Goal: Task Accomplishment & Management: Manage account settings

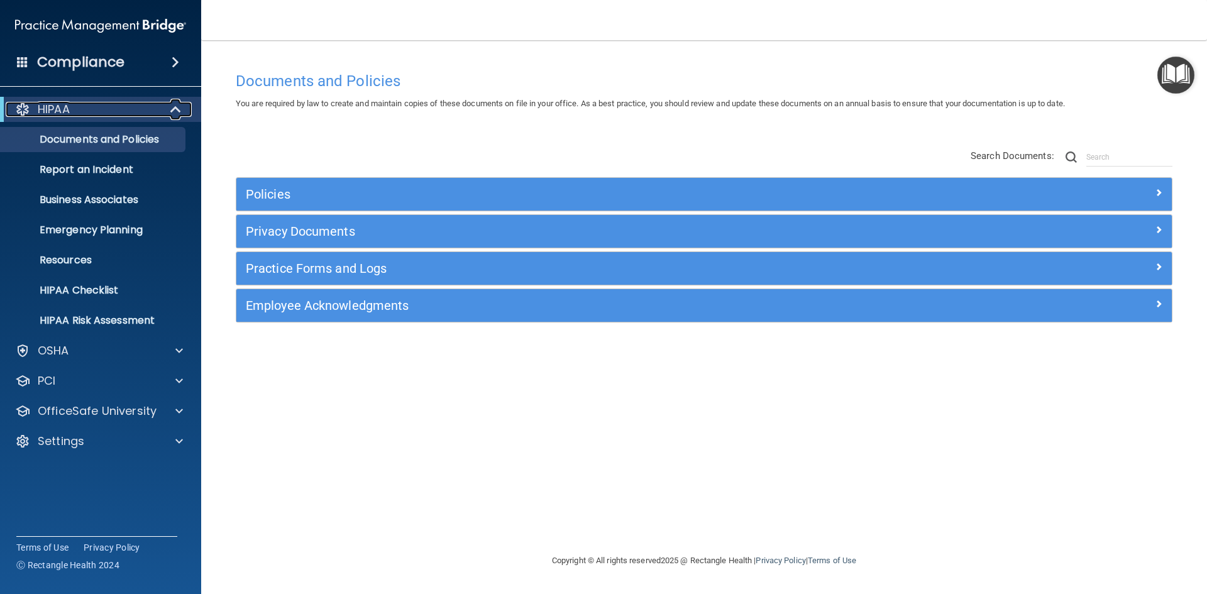
click at [180, 110] on span at bounding box center [177, 109] width 11 height 15
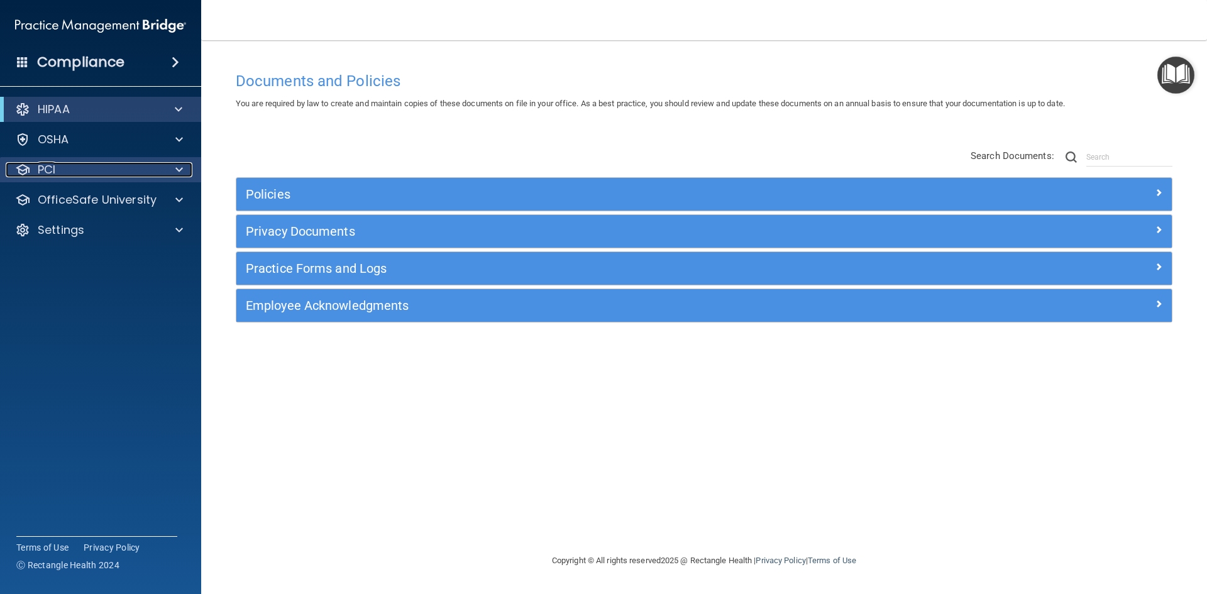
click at [178, 174] on span at bounding box center [179, 169] width 8 height 15
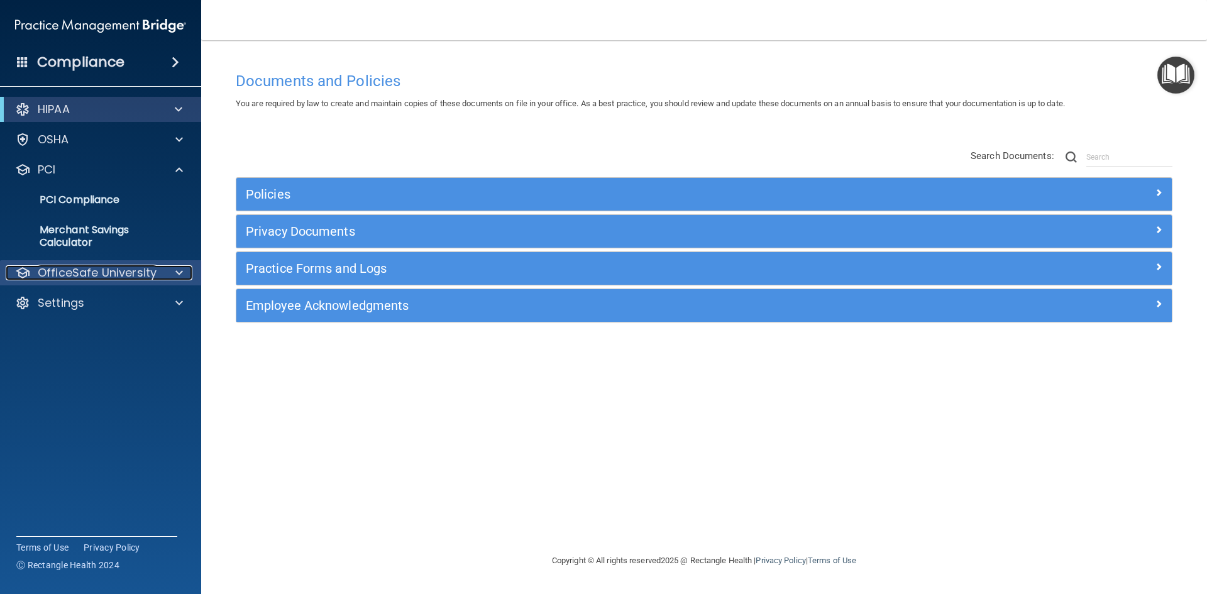
click at [172, 272] on div at bounding box center [177, 272] width 31 height 15
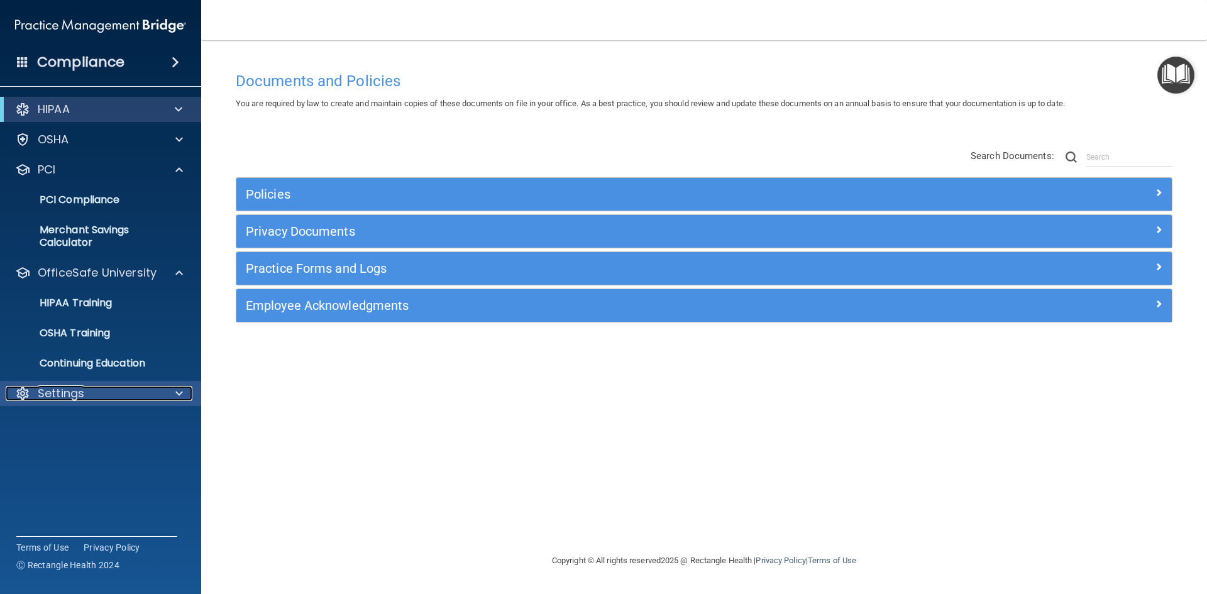
click at [167, 392] on div at bounding box center [177, 393] width 31 height 15
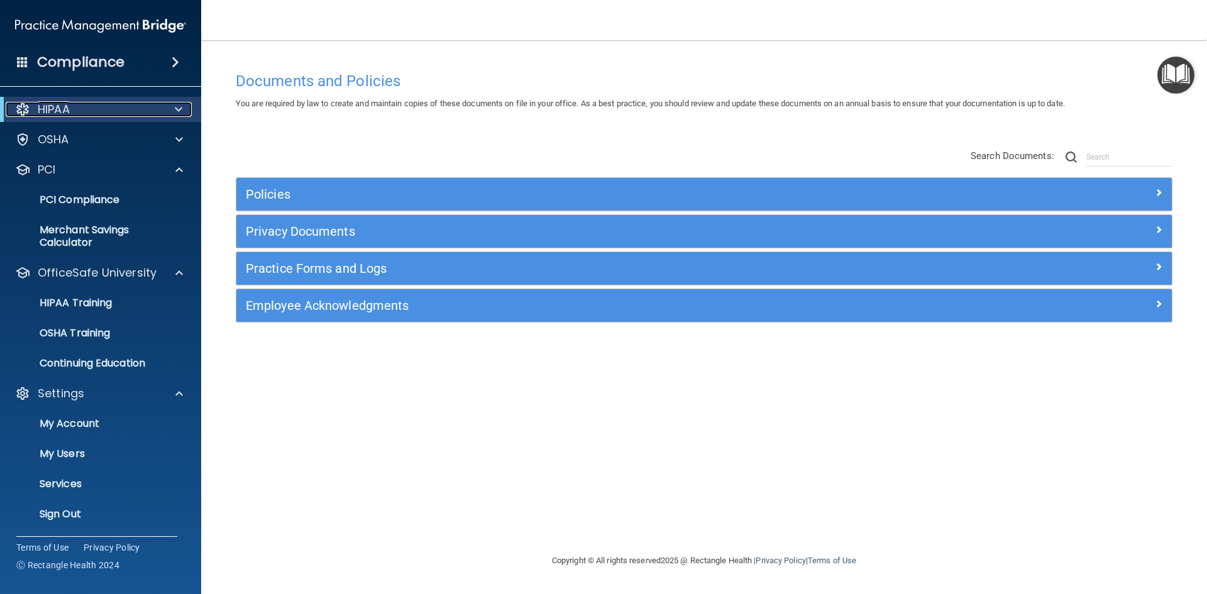
click at [180, 106] on span at bounding box center [179, 109] width 8 height 15
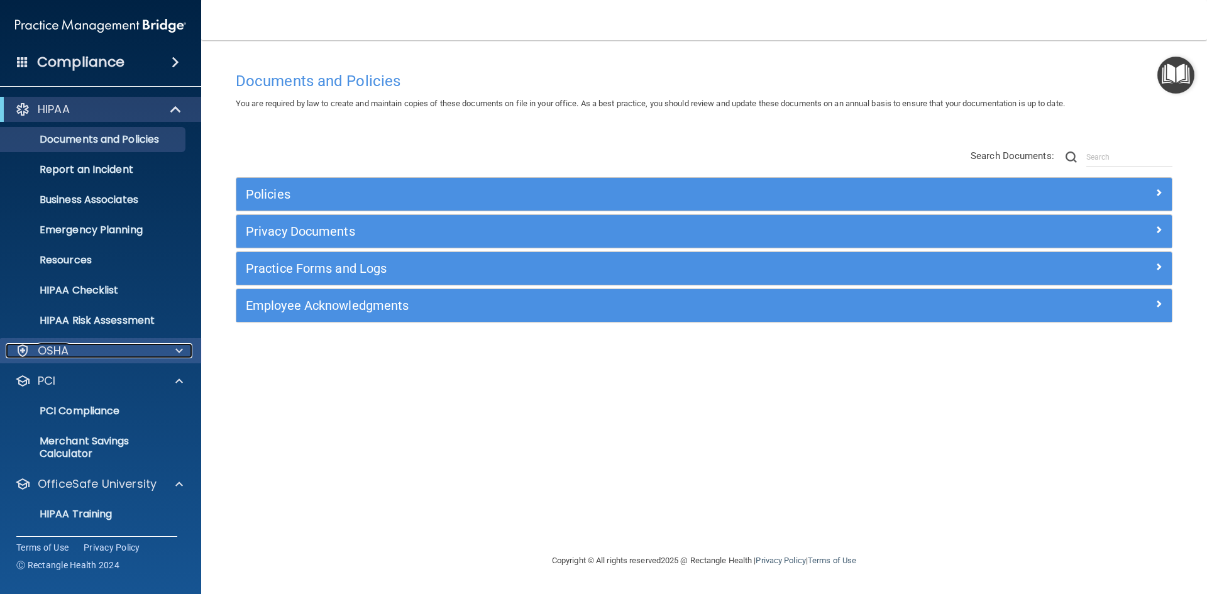
click at [165, 346] on div at bounding box center [177, 350] width 31 height 15
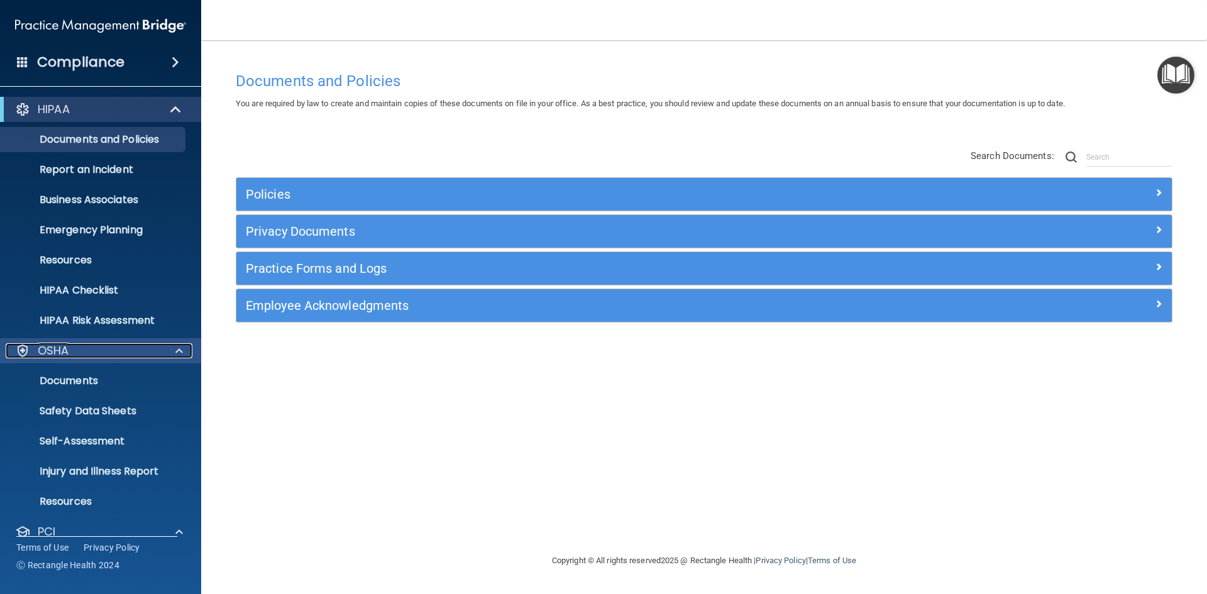
scroll to position [63, 0]
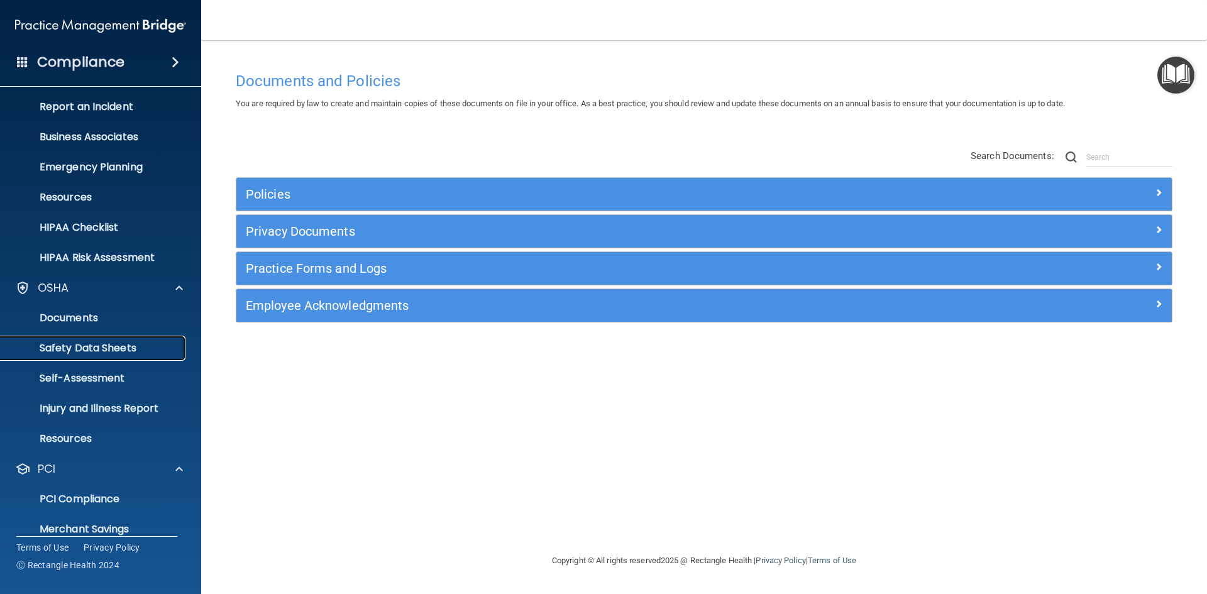
click at [118, 349] on p "Safety Data Sheets" at bounding box center [94, 348] width 172 height 13
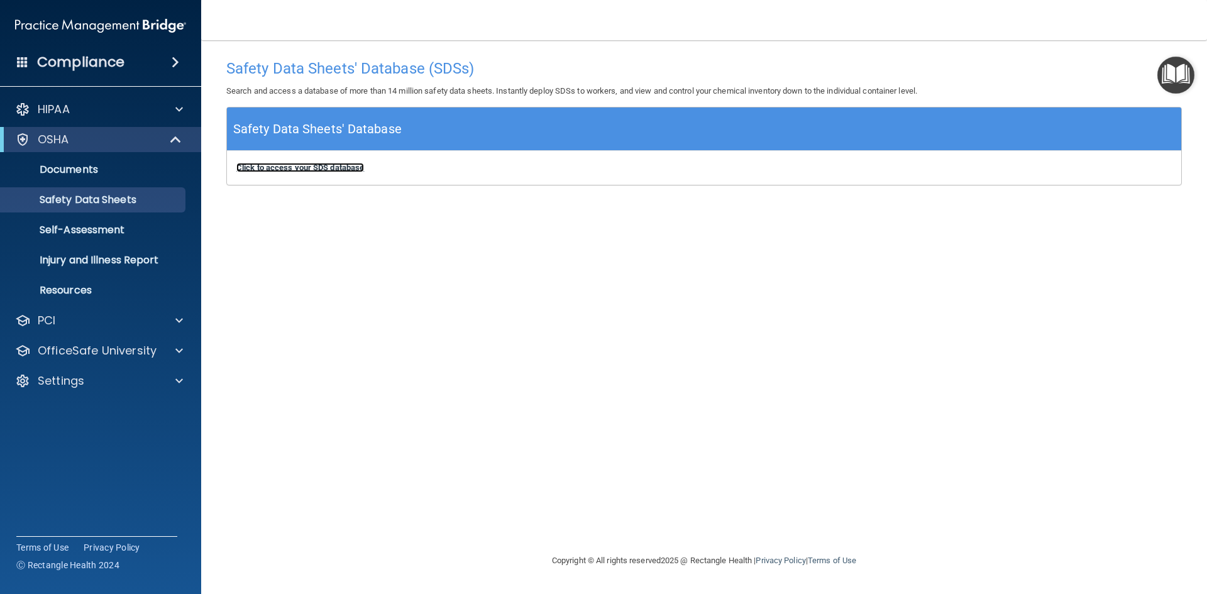
click at [307, 165] on b "Click to access your SDS database" at bounding box center [300, 167] width 128 height 9
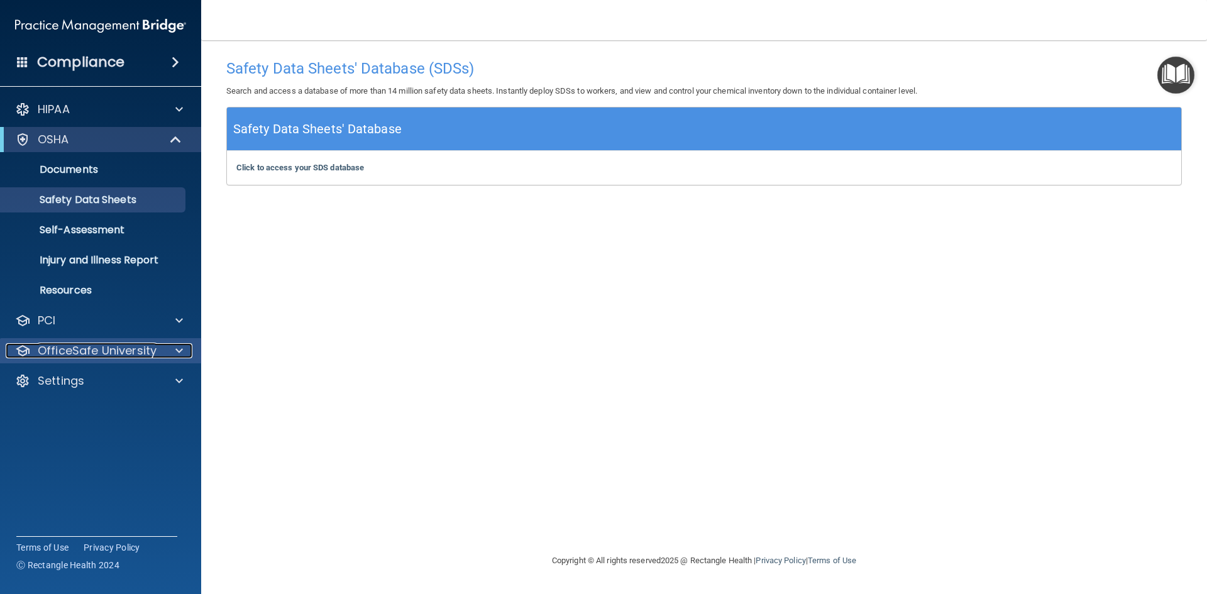
click at [114, 354] on p "OfficeSafe University" at bounding box center [97, 350] width 119 height 15
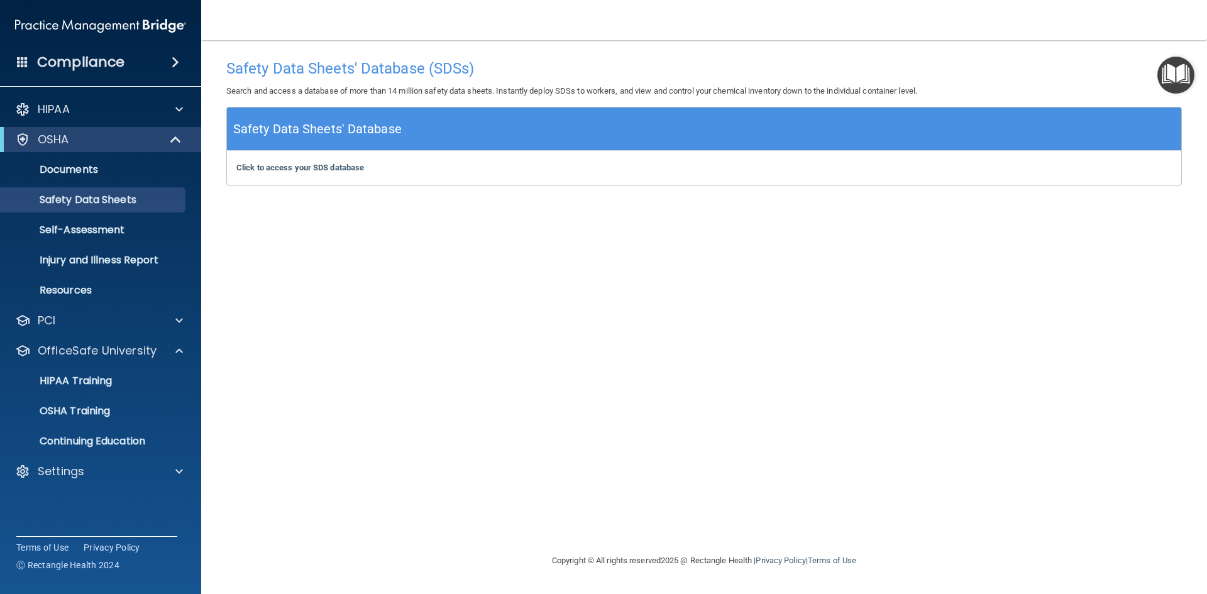
click at [178, 57] on span at bounding box center [176, 62] width 8 height 15
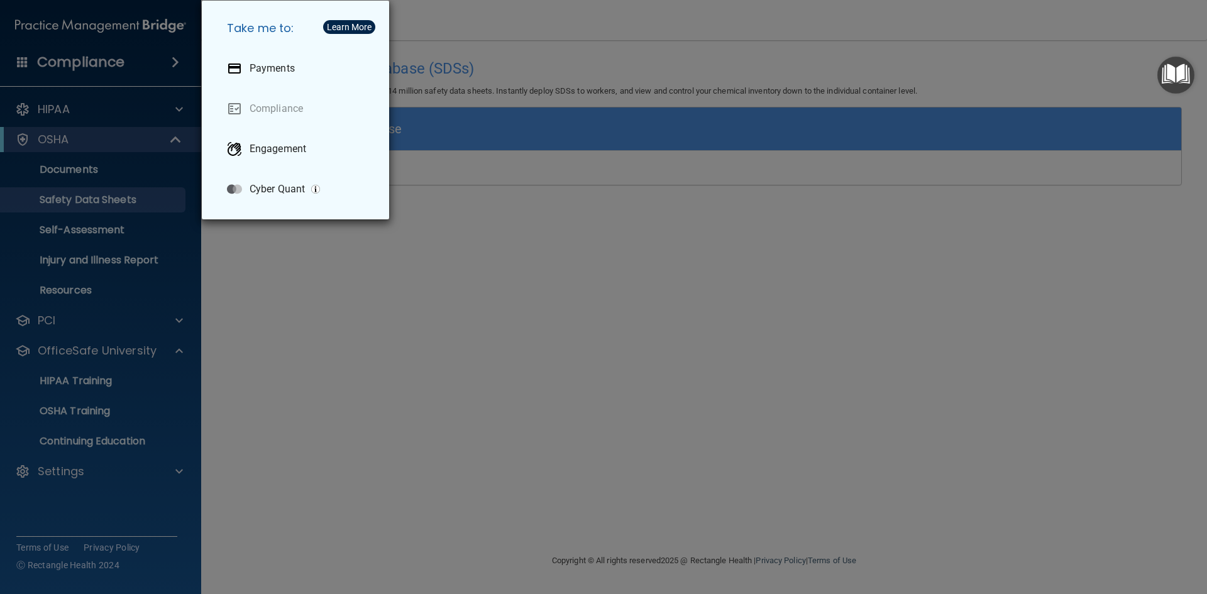
click at [104, 420] on div "Take me to: Payments Compliance Engagement Cyber Quant" at bounding box center [603, 297] width 1207 height 594
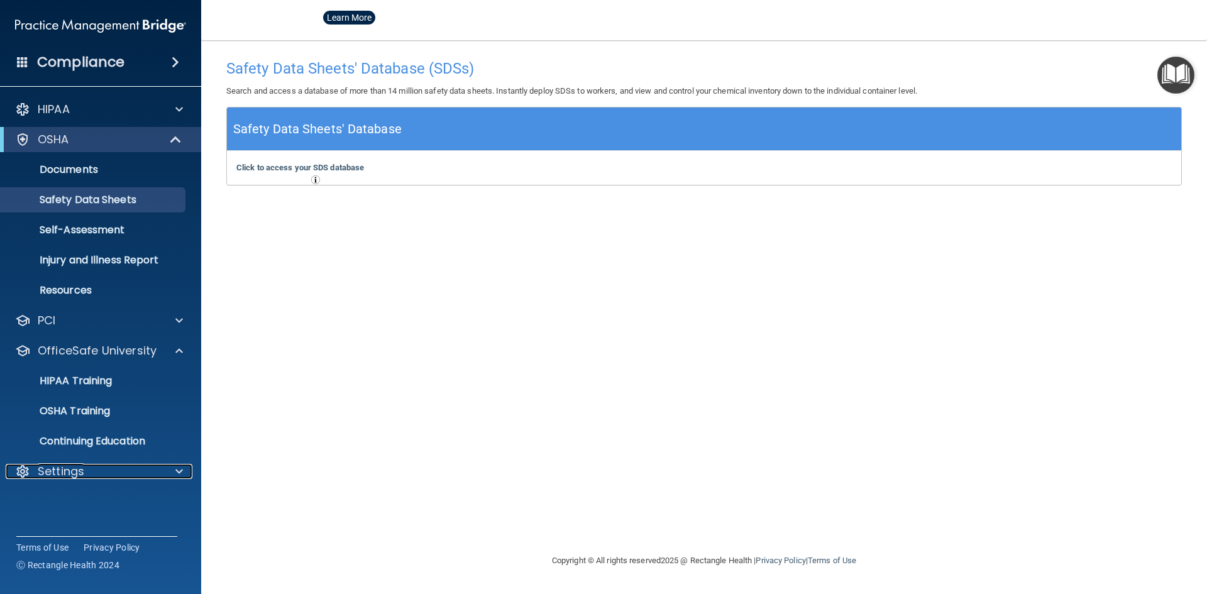
click at [100, 478] on div "Settings" at bounding box center [84, 471] width 156 height 15
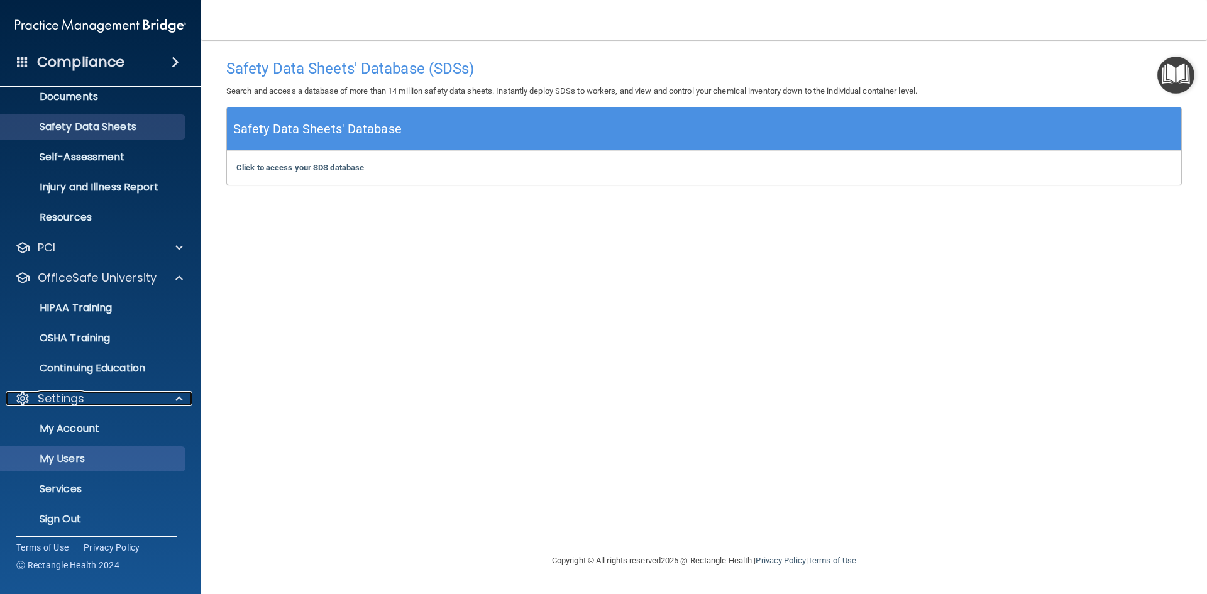
scroll to position [79, 0]
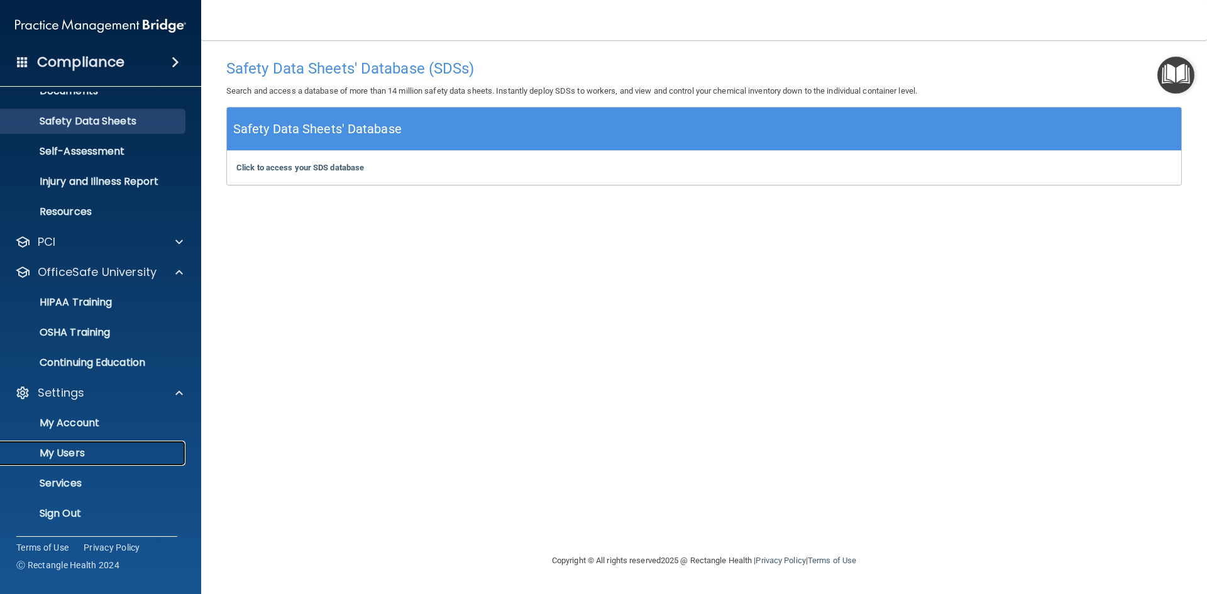
click at [110, 447] on p "My Users" at bounding box center [94, 453] width 172 height 13
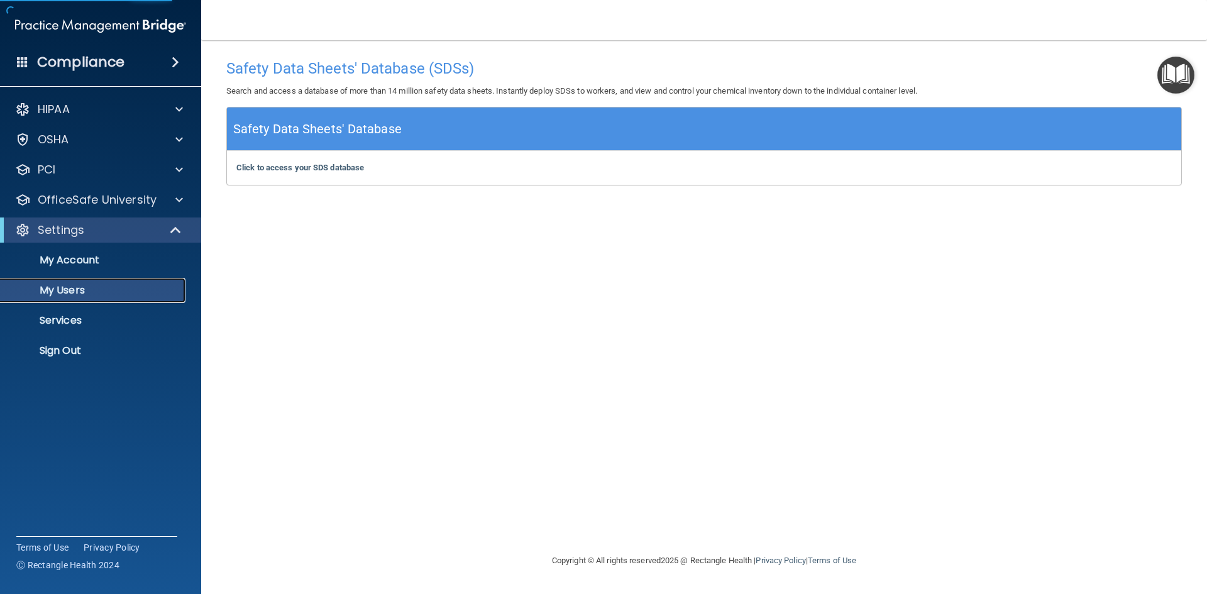
select select "20"
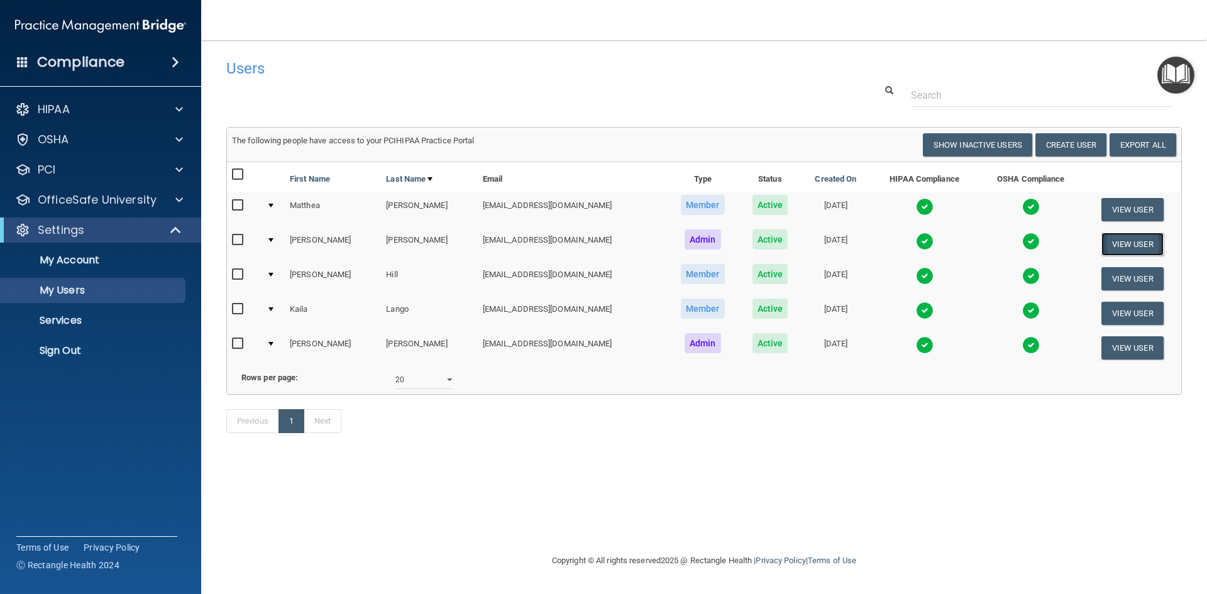
click at [1142, 244] on button "View User" at bounding box center [1132, 244] width 62 height 23
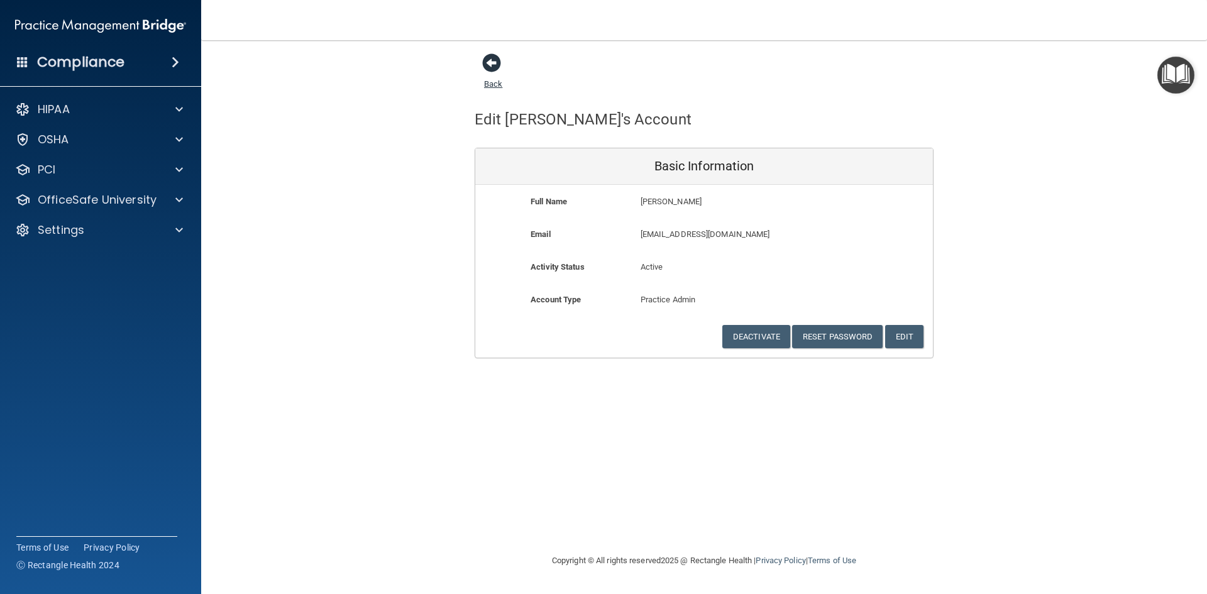
click at [487, 60] on span at bounding box center [491, 62] width 19 height 19
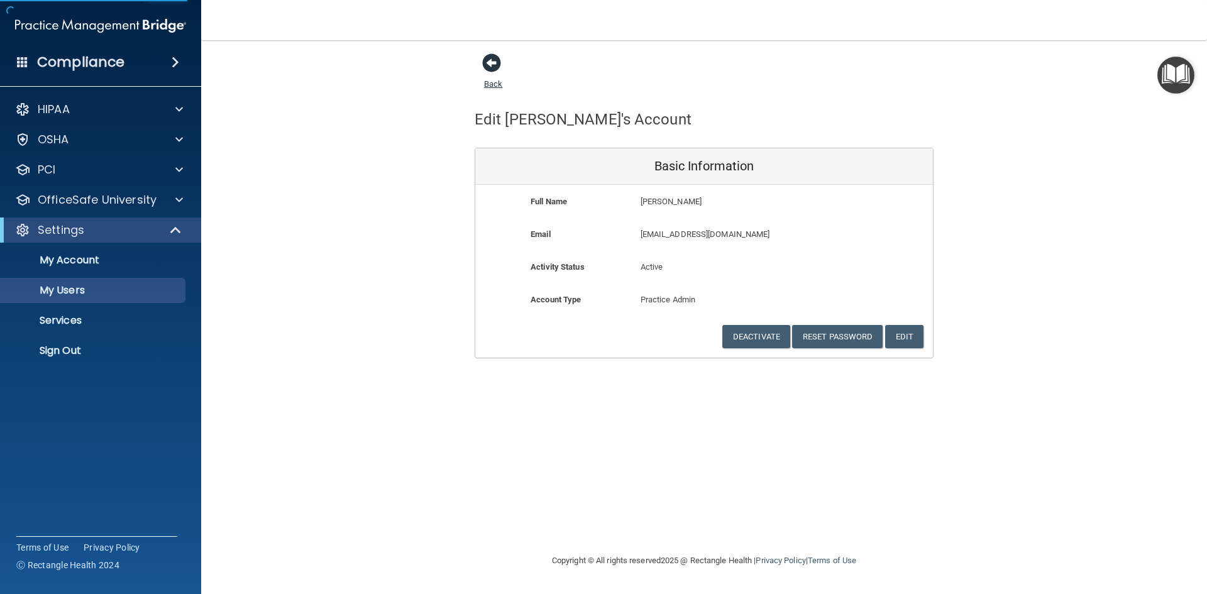
select select "20"
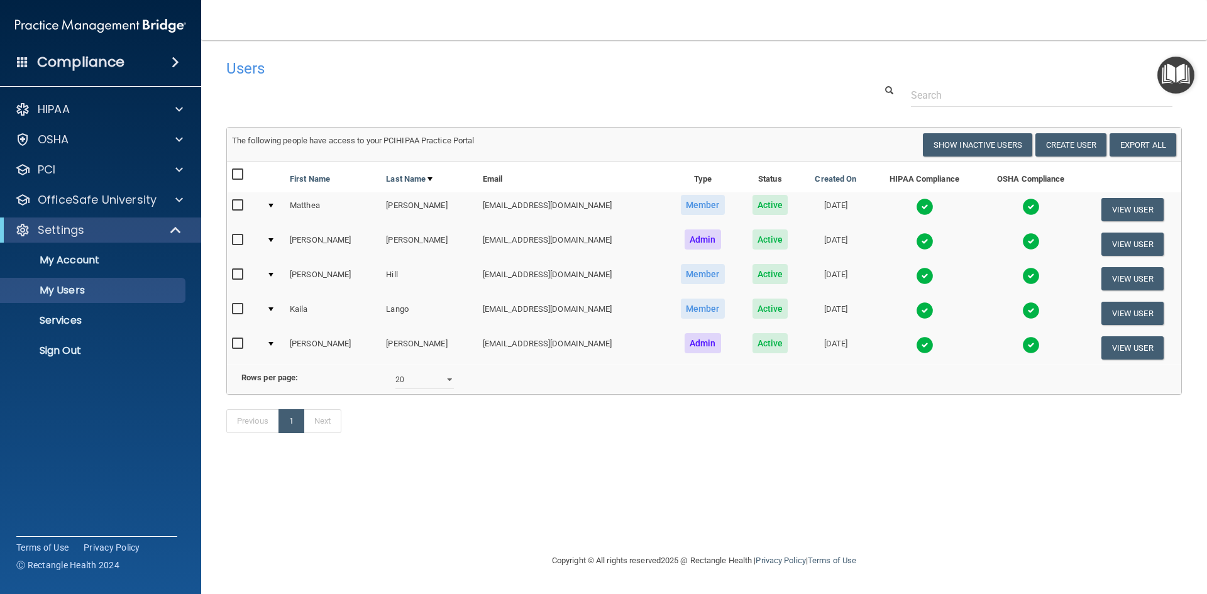
click at [916, 241] on img at bounding box center [925, 242] width 18 height 18
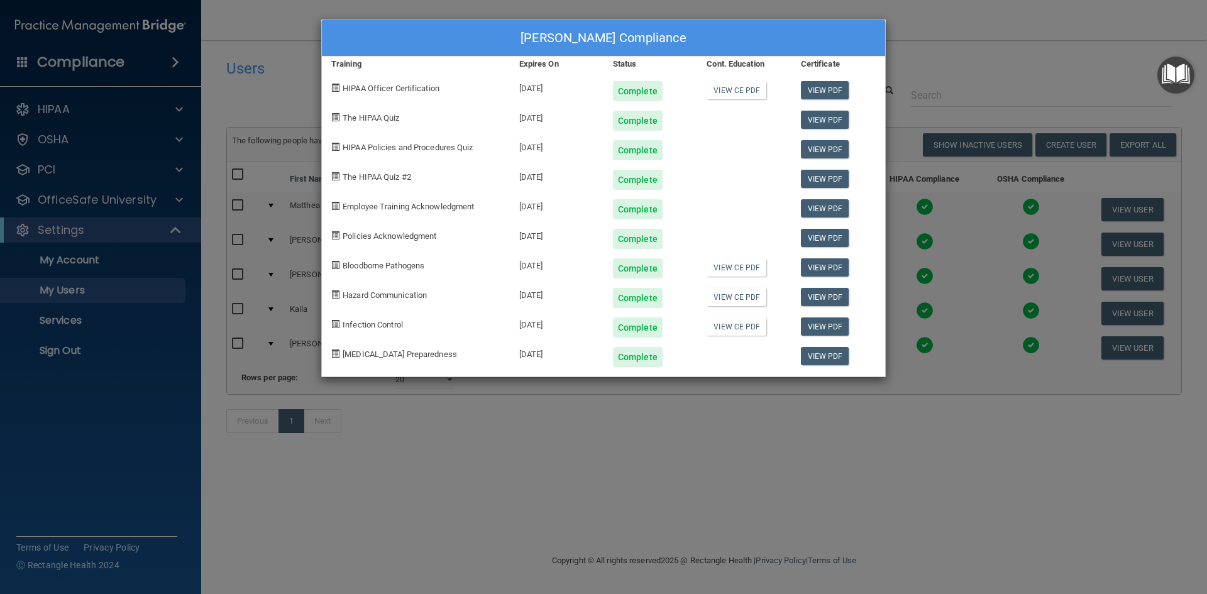
click at [1041, 478] on div "[PERSON_NAME] Compliance Training Expires On Status Cont. Education Certificate…" at bounding box center [603, 297] width 1207 height 594
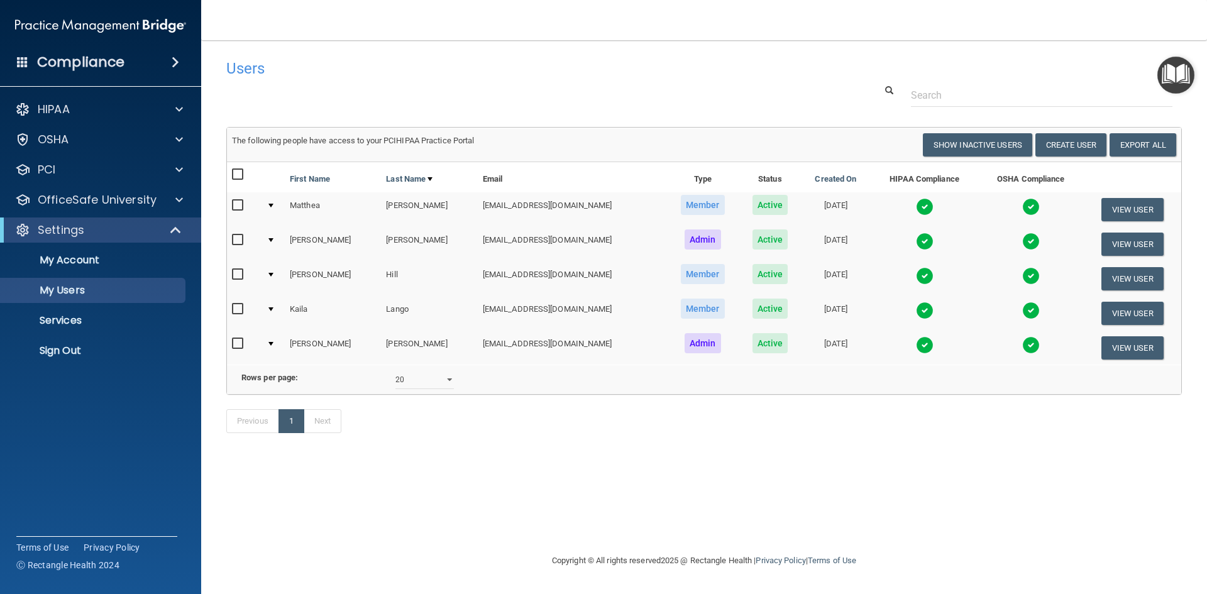
click at [1022, 241] on img at bounding box center [1031, 242] width 18 height 18
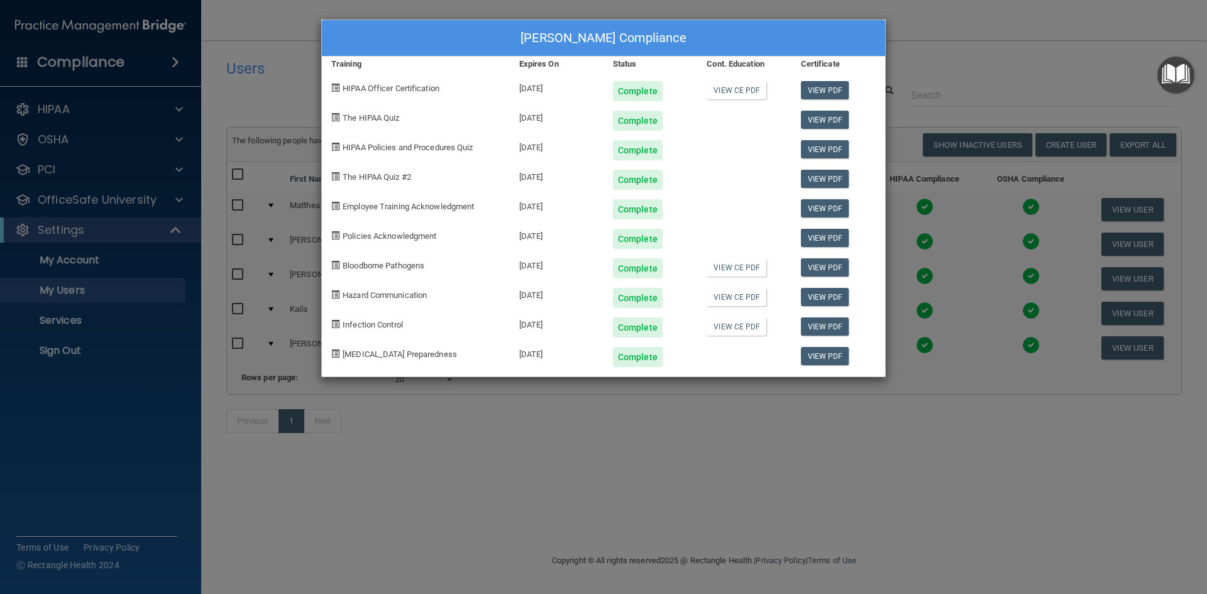
click at [686, 528] on div "[PERSON_NAME] Compliance Training Expires On Status Cont. Education Certificate…" at bounding box center [603, 297] width 1207 height 594
